Goal: Task Accomplishment & Management: Use online tool/utility

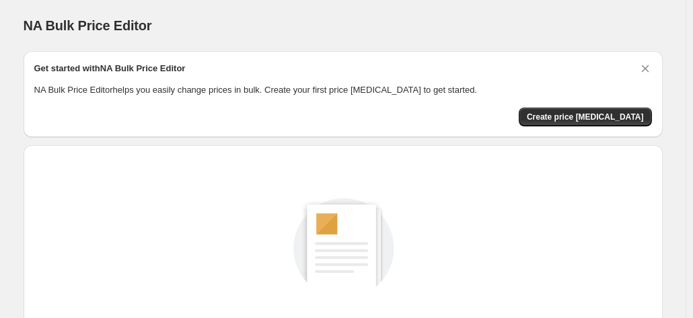
scroll to position [185, 0]
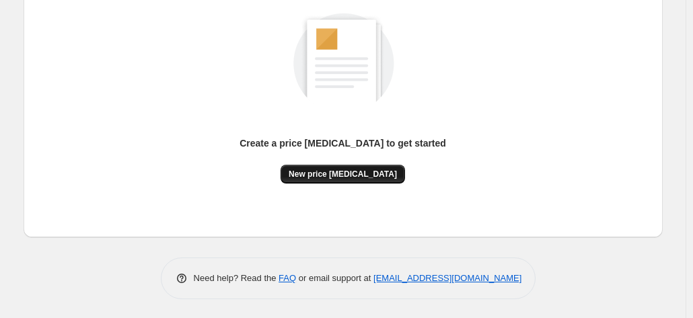
click at [377, 173] on span "New price [MEDICAL_DATA]" at bounding box center [343, 174] width 108 height 11
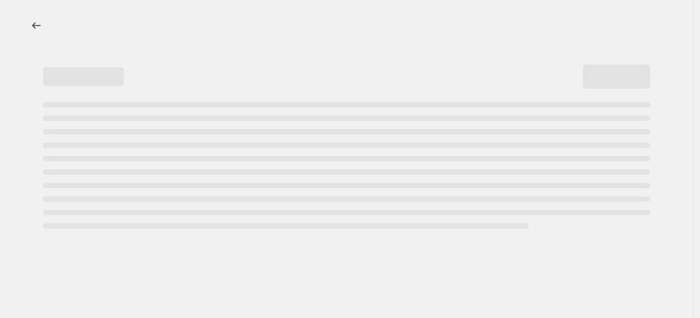
select select "percentage"
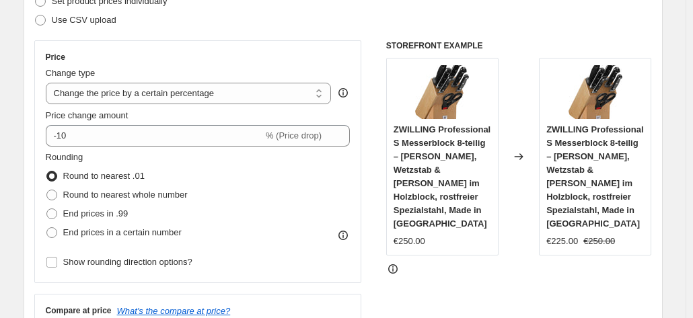
scroll to position [135, 0]
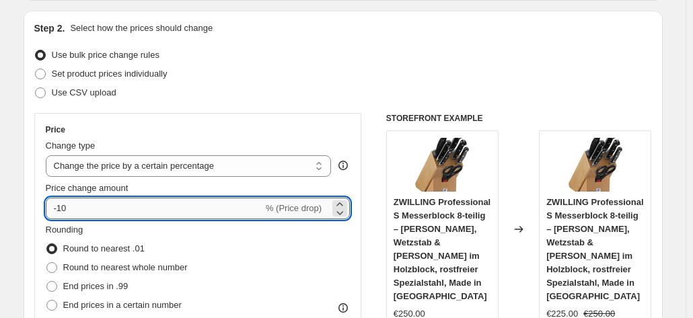
click at [136, 206] on input "-10" at bounding box center [154, 209] width 217 height 22
type input "-1"
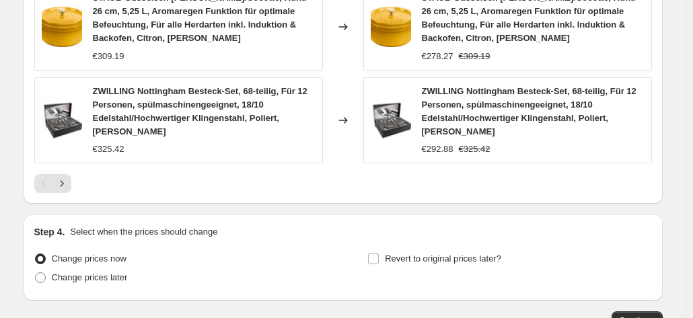
scroll to position [1076, 0]
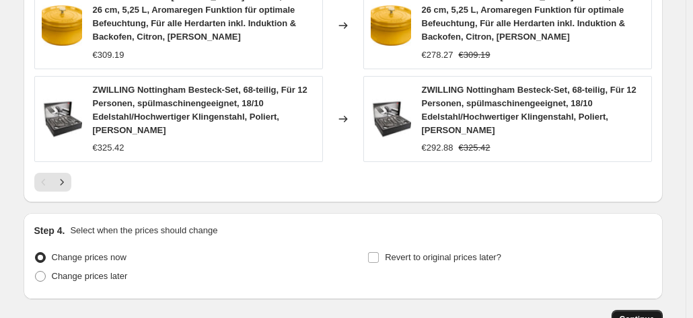
type input "-35"
click at [632, 314] on span "Continue" at bounding box center [637, 319] width 35 height 11
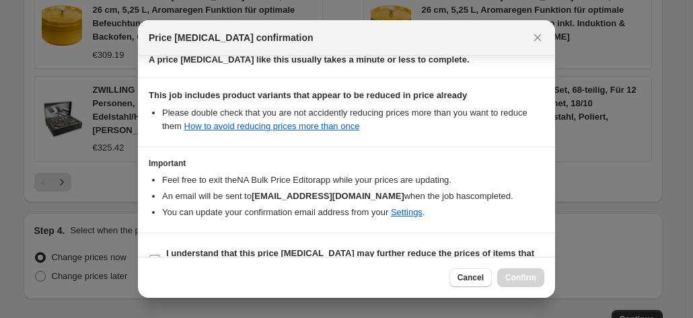
scroll to position [246, 0]
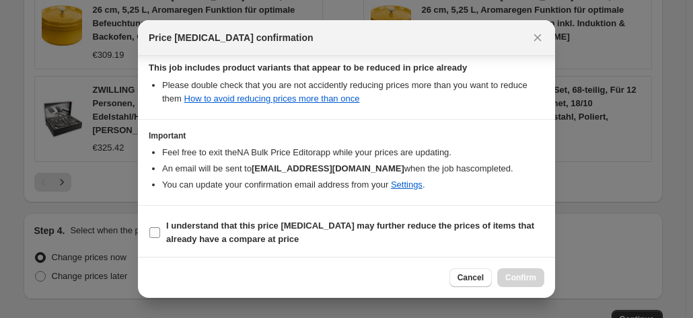
click at [153, 231] on input "I understand that this price change job may further reduce the prices of items …" at bounding box center [154, 232] width 11 height 11
checkbox input "true"
click at [510, 274] on span "Confirm" at bounding box center [520, 277] width 31 height 11
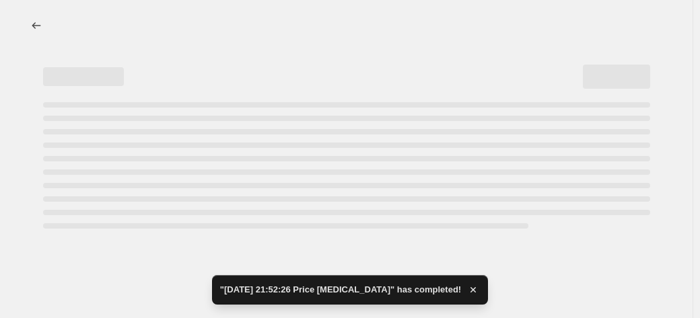
select select "percentage"
